Goal: Navigation & Orientation: Find specific page/section

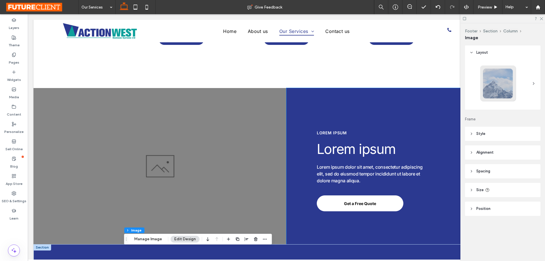
scroll to position [419, 0]
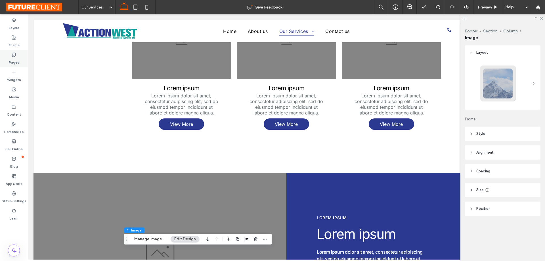
click at [15, 55] on use at bounding box center [13, 55] width 3 height 4
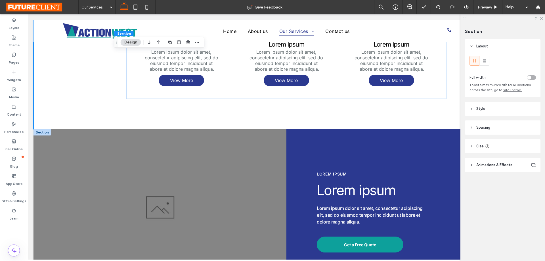
scroll to position [561, 0]
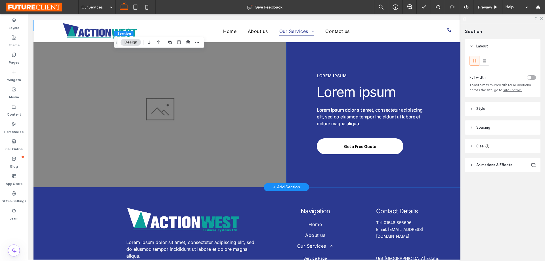
click at [448, 147] on div "Lorem ipsum Lorem ipsum Lorem ipsum dolor sit amet, consectetur adipiscing elit…" at bounding box center [412, 109] width 253 height 156
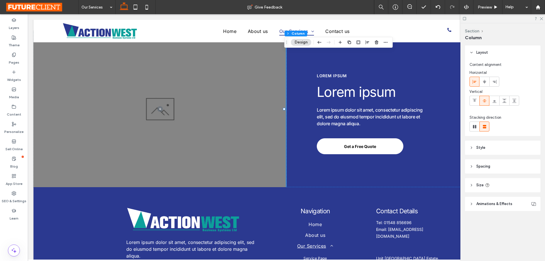
click at [472, 215] on div "Layout Content alignment Horizontal Vertical Stacking direction Style Color Ima…" at bounding box center [504, 139] width 79 height 188
click at [433, 159] on div "Lorem ipsum Lorem ipsum Lorem ipsum dolor sit amet, consectetur adipiscing elit…" at bounding box center [412, 109] width 253 height 156
click at [478, 224] on div "Layout Content alignment Horizontal Vertical Stacking direction Style Color Ima…" at bounding box center [504, 139] width 79 height 188
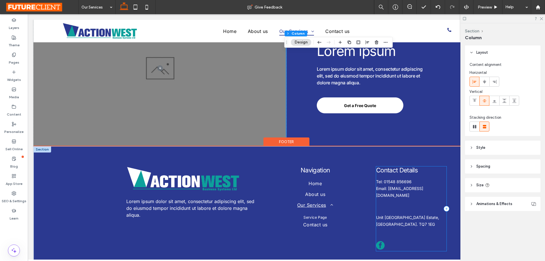
scroll to position [646, 0]
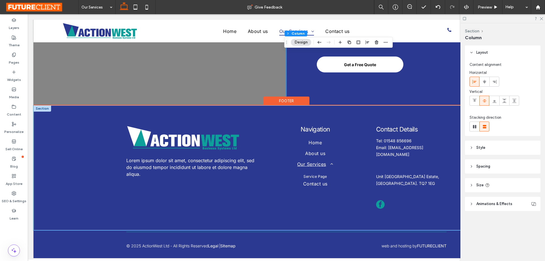
click at [411, 222] on div "Lorem ipsum dolor sit amet, consectetur adipiscing elit, sed do eiusmod tempor …" at bounding box center [286, 167] width 340 height 125
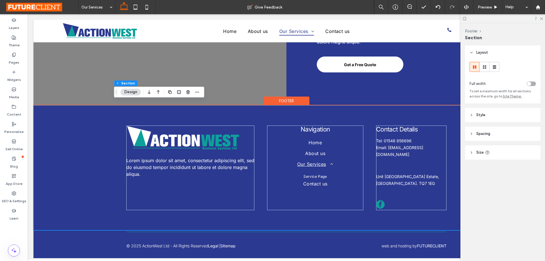
click at [364, 116] on div "Lorem ipsum dolor sit amet, consectetur adipiscing elit, sed do eiusmod tempor …" at bounding box center [286, 167] width 340 height 125
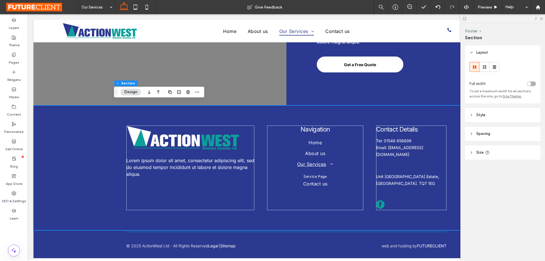
click at [468, 19] on div at bounding box center [502, 18] width 85 height 9
click at [465, 19] on icon at bounding box center [464, 18] width 4 height 4
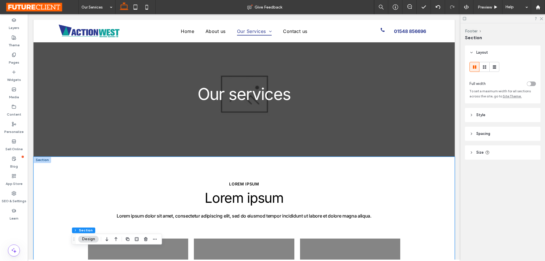
scroll to position [0, 0]
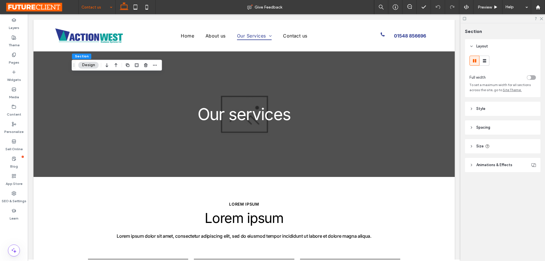
click at [469, 207] on div "Section Layout Full width To set a maximum width for all sections across the si…" at bounding box center [502, 141] width 85 height 237
click at [497, 189] on div "Layout Full width To set a maximum width for all sections across the site, go t…" at bounding box center [504, 116] width 79 height 155
click at [498, 205] on div "Section Layout Full width To set a maximum width for all sections across the si…" at bounding box center [502, 141] width 85 height 237
click at [496, 213] on div "Section Layout Full width To set a maximum width for all sections across the si…" at bounding box center [502, 141] width 85 height 237
click at [504, 198] on div "Section Layout Full width To set a maximum width for all sections across the si…" at bounding box center [502, 141] width 85 height 237
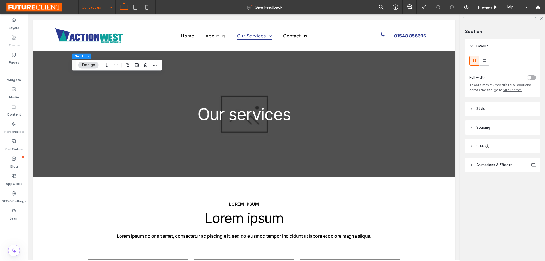
click at [488, 194] on div "Layout Full width To set a maximum width for all sections across the site, go t…" at bounding box center [504, 116] width 79 height 155
click at [485, 201] on div "Section Layout Full width To set a maximum width for all sections across the si…" at bounding box center [502, 141] width 85 height 237
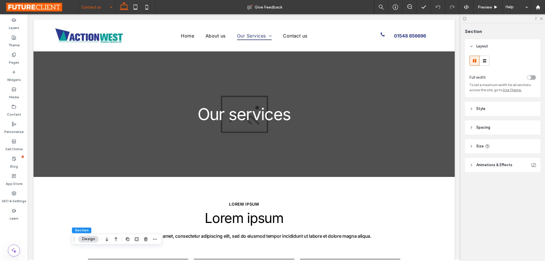
click at [471, 210] on div "Section Layout Full width To set a maximum width for all sections across the si…" at bounding box center [502, 141] width 85 height 237
click at [492, 196] on div "Section Layout Full width To set a maximum width for all sections across the si…" at bounding box center [502, 141] width 85 height 237
click at [493, 196] on div "Section Layout Full width To set a maximum width for all sections across the si…" at bounding box center [502, 141] width 85 height 237
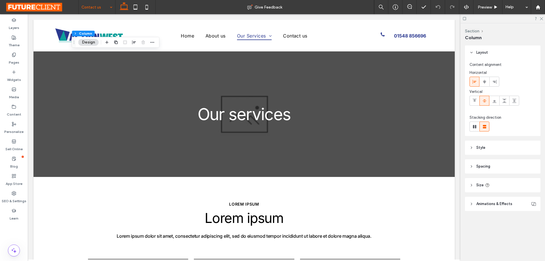
click at [480, 231] on div "Layout Content alignment Horizontal Vertical Stacking direction Style Color Ima…" at bounding box center [504, 139] width 79 height 188
